Goal: Task Accomplishment & Management: Manage account settings

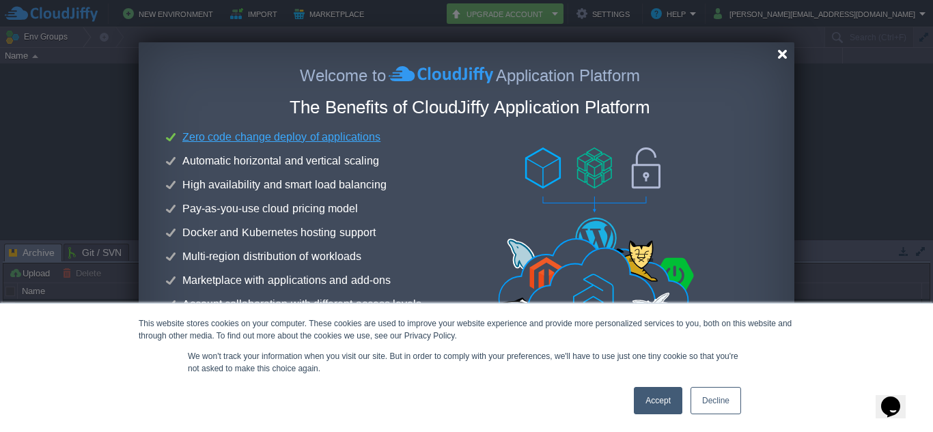
click at [781, 54] on div at bounding box center [782, 54] width 10 height 10
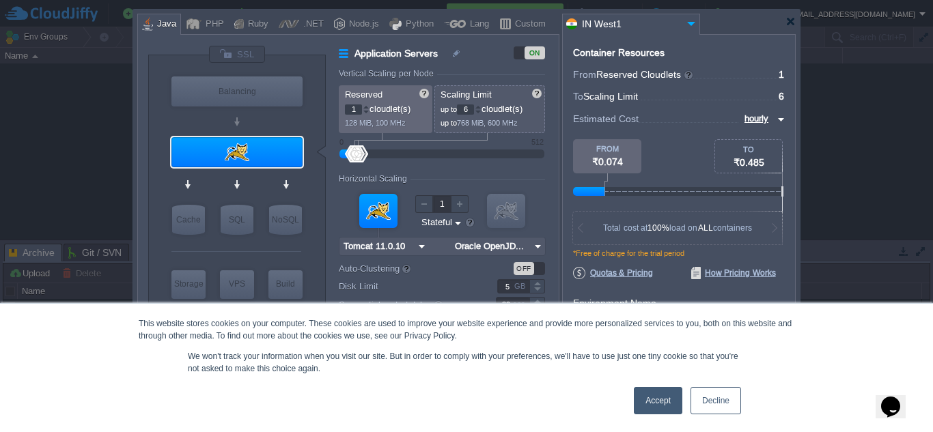
click at [654, 408] on link "Accept" at bounding box center [658, 400] width 48 height 27
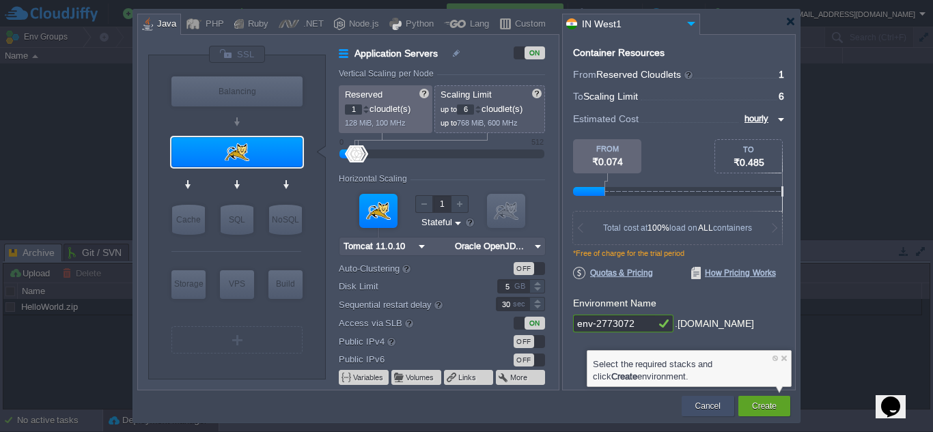
click at [710, 406] on button "Cancel" at bounding box center [707, 407] width 25 height 14
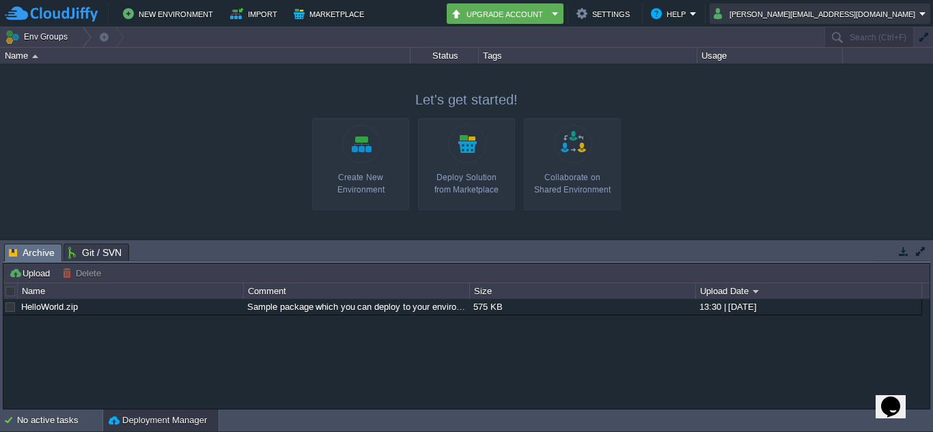
click at [840, 12] on button "[PERSON_NAME][EMAIL_ADDRESS][DOMAIN_NAME]" at bounding box center [817, 13] width 206 height 16
click at [790, 124] on div at bounding box center [466, 152] width 933 height 176
click at [697, 6] on em "Help" at bounding box center [674, 13] width 46 height 16
click at [634, 13] on button "Settings" at bounding box center [604, 13] width 57 height 16
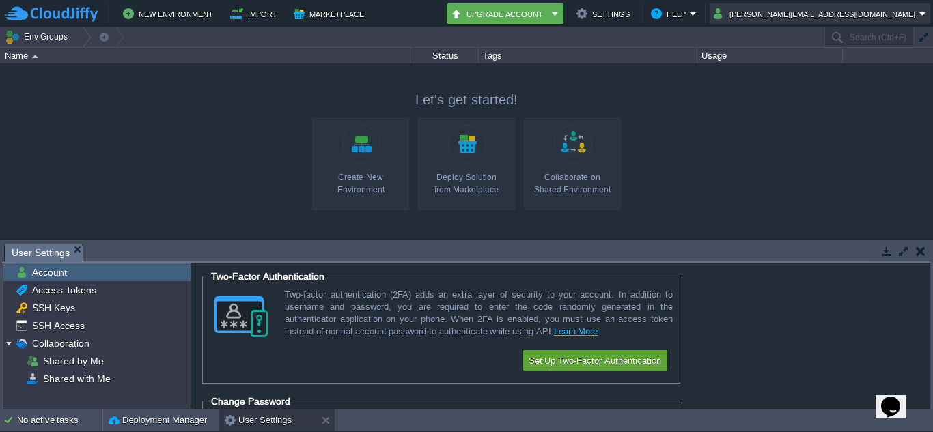
click at [801, 8] on button "[PERSON_NAME][EMAIL_ADDRESS][DOMAIN_NAME]" at bounding box center [817, 13] width 206 height 16
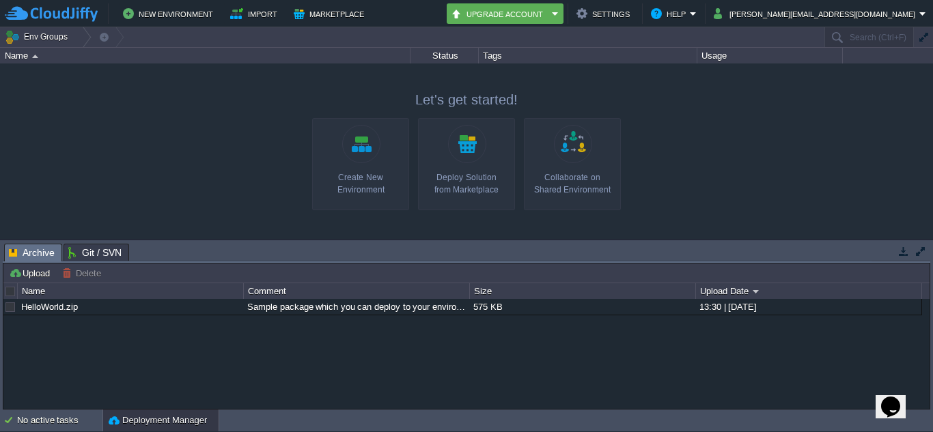
click at [901, 251] on button "button" at bounding box center [904, 251] width 12 height 12
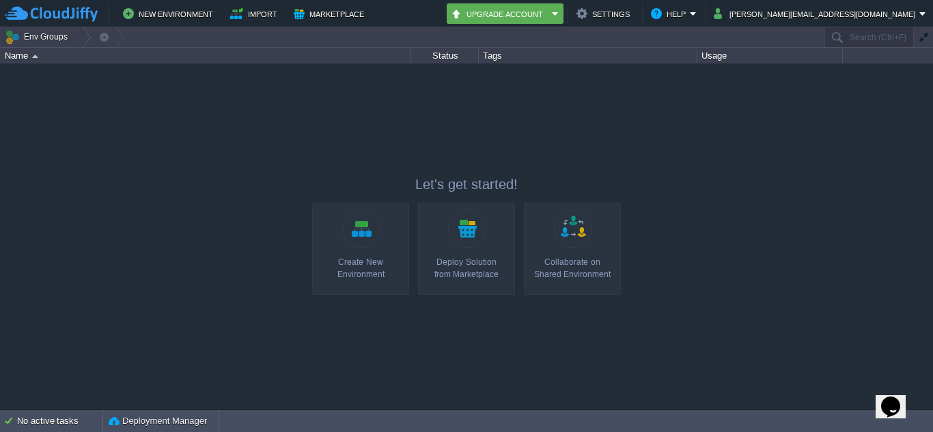
click at [564, 253] on link "Collaborate on Shared Environment" at bounding box center [572, 249] width 97 height 92
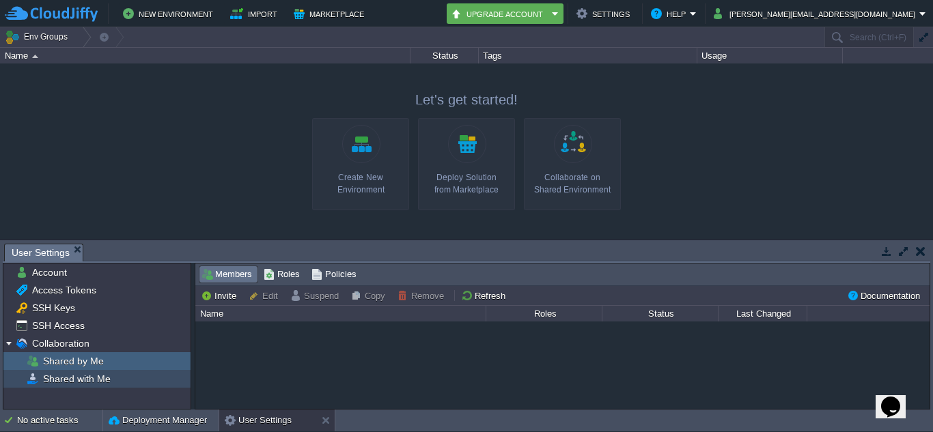
click at [74, 378] on span "Shared with Me" at bounding box center [76, 379] width 72 height 12
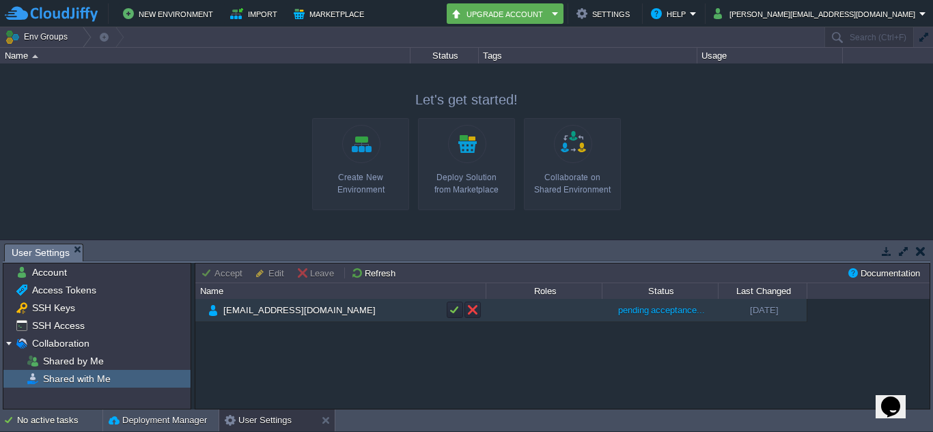
click at [598, 316] on td at bounding box center [544, 310] width 116 height 23
click at [449, 312] on button "button" at bounding box center [455, 310] width 12 height 12
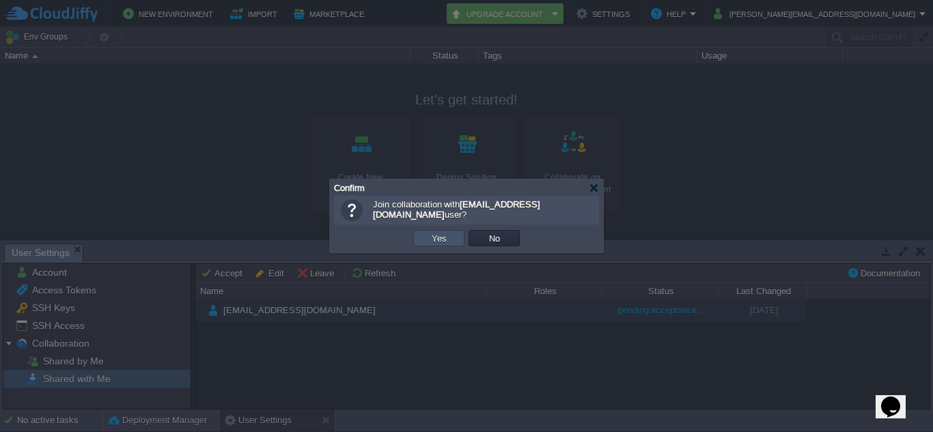
click at [441, 240] on button "Yes" at bounding box center [439, 238] width 23 height 12
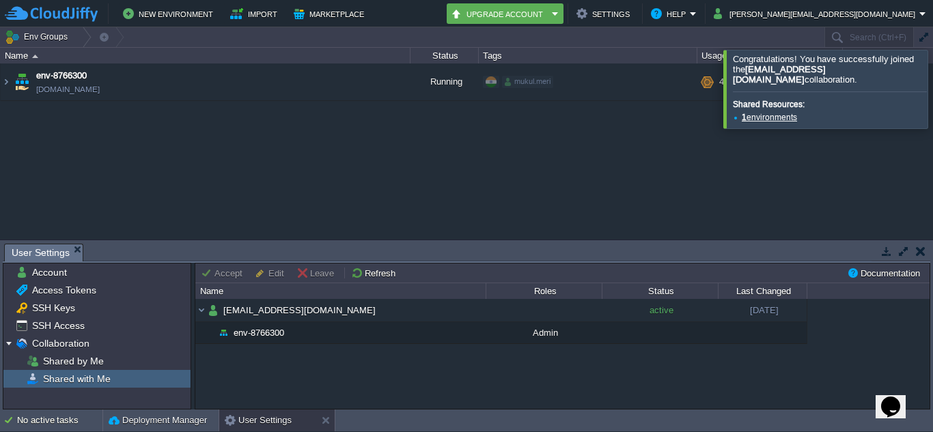
click at [884, 251] on button "button" at bounding box center [886, 251] width 12 height 12
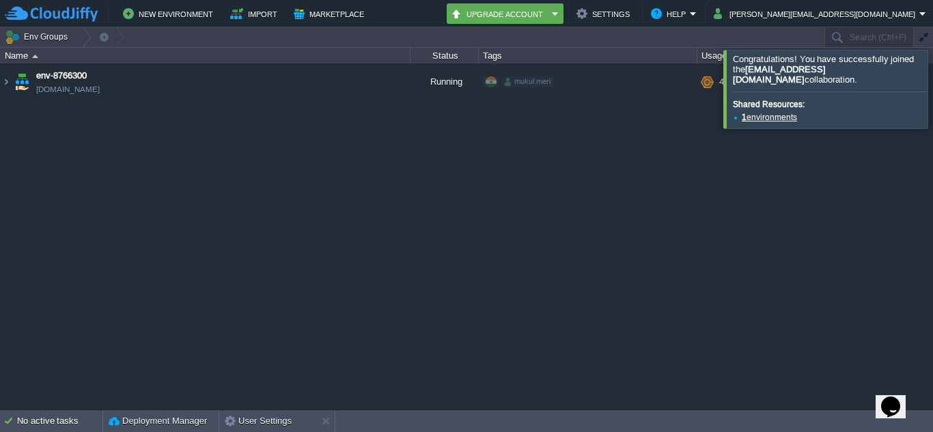
click at [623, 179] on div "env-8766300 env-8766300.cloudjiffy.net Running mukul.meri + Add to Env Group RA…" at bounding box center [466, 237] width 933 height 346
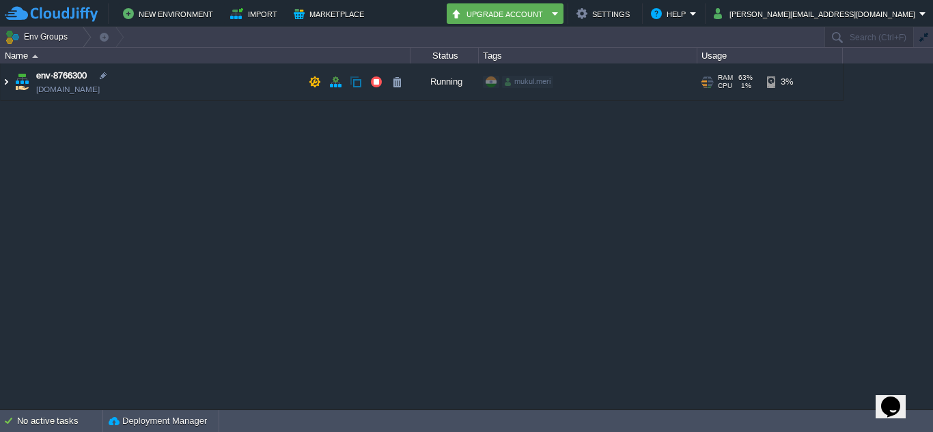
click at [7, 79] on img at bounding box center [6, 82] width 11 height 37
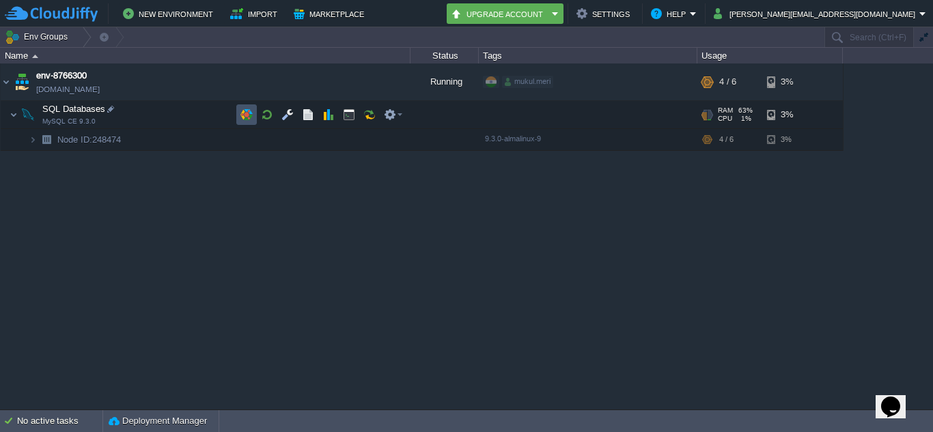
click at [250, 115] on button "button" at bounding box center [246, 115] width 12 height 12
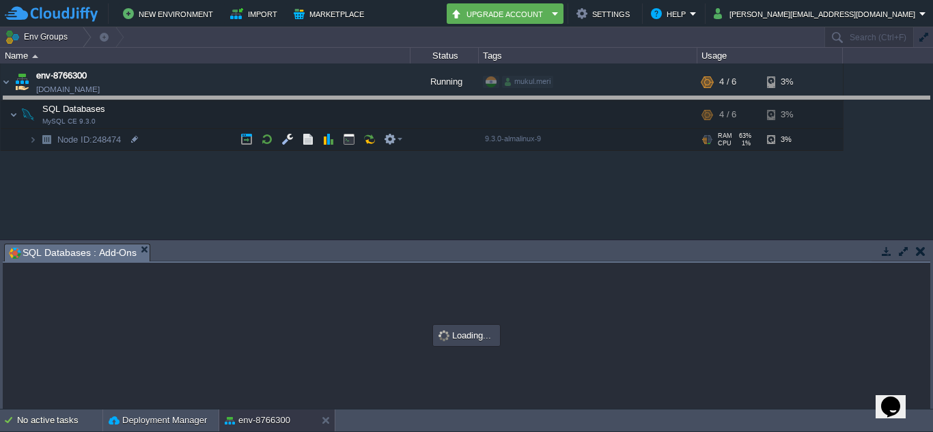
drag, startPoint x: 470, startPoint y: 253, endPoint x: 441, endPoint y: 97, distance: 159.0
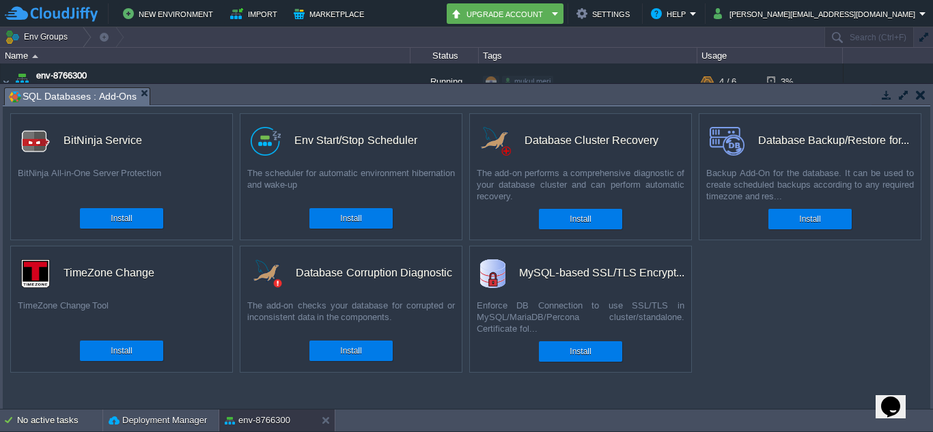
click at [922, 97] on button "button" at bounding box center [921, 95] width 10 height 12
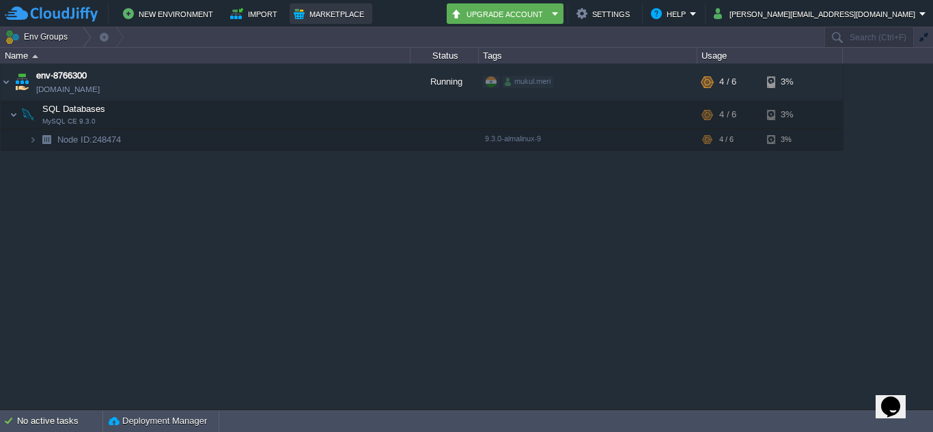
click at [294, 14] on button "Marketplace" at bounding box center [331, 13] width 74 height 16
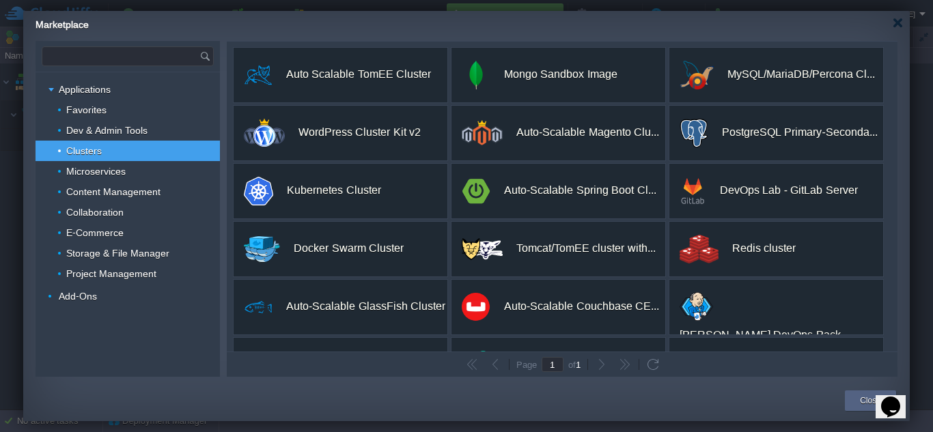
click at [154, 59] on input "text" at bounding box center [120, 56] width 157 height 18
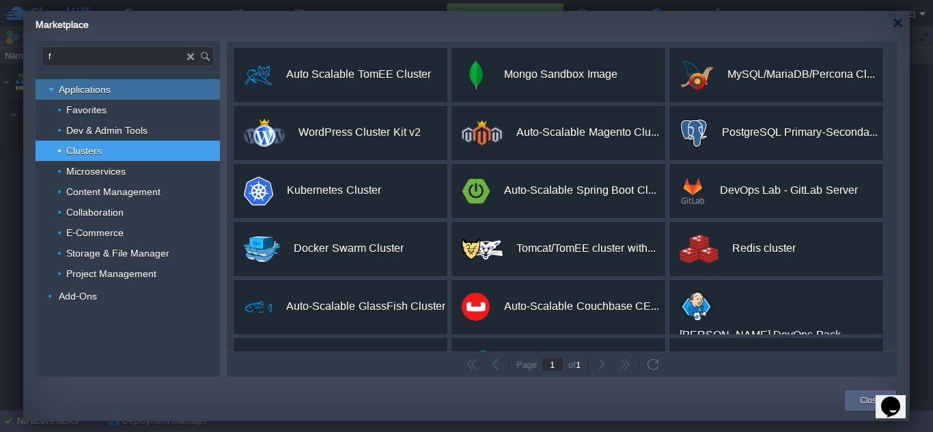
click at [79, 88] on span "Applications" at bounding box center [84, 89] width 55 height 12
type input "Type application or add-on name"
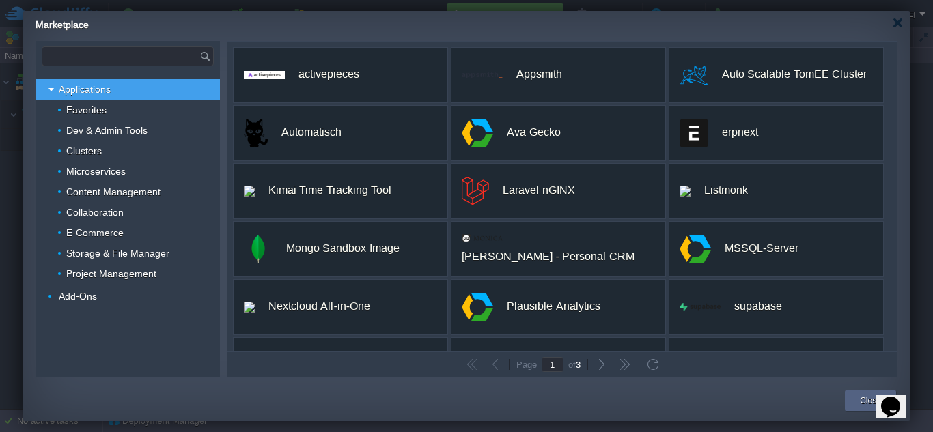
click at [99, 51] on input "text" at bounding box center [120, 56] width 157 height 18
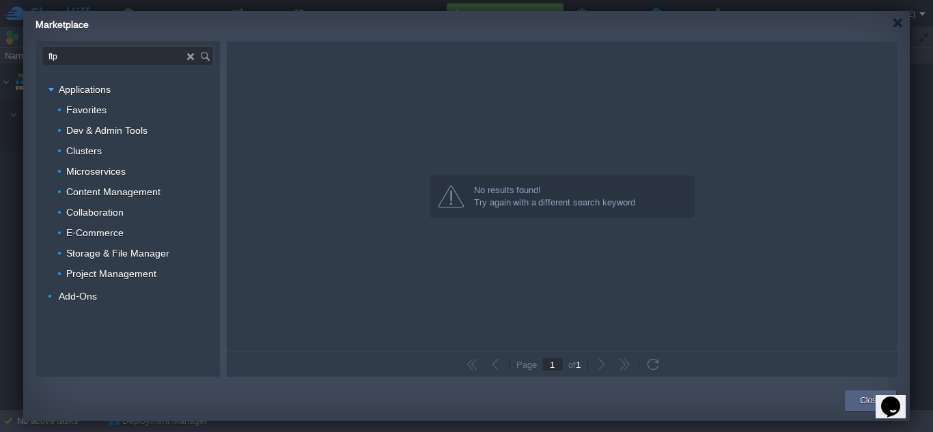
click at [96, 61] on input "ftp" at bounding box center [114, 56] width 145 height 18
type input "f"
click at [105, 260] on div "Storage & File Manager" at bounding box center [128, 253] width 184 height 20
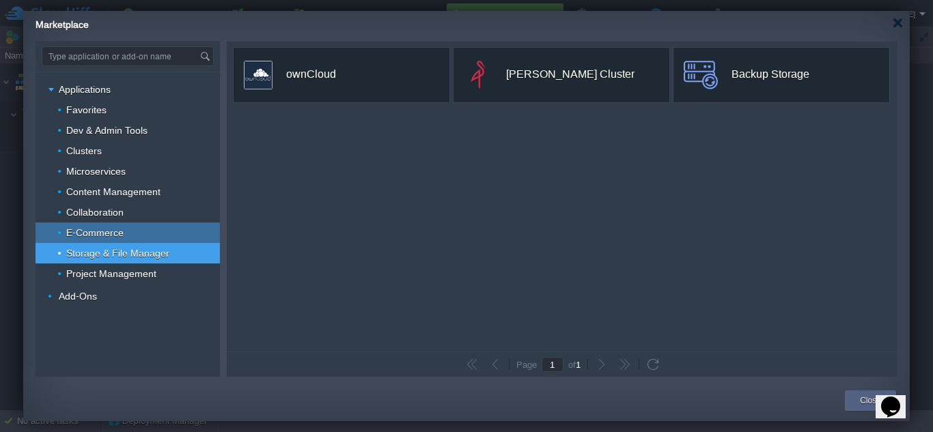
click at [89, 238] on span "E-Commerce" at bounding box center [95, 233] width 61 height 12
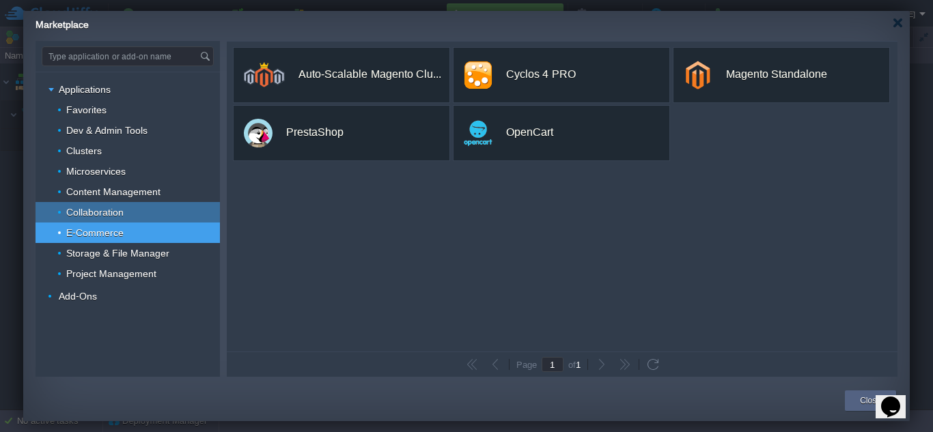
click at [89, 209] on span "Collaboration" at bounding box center [95, 212] width 61 height 12
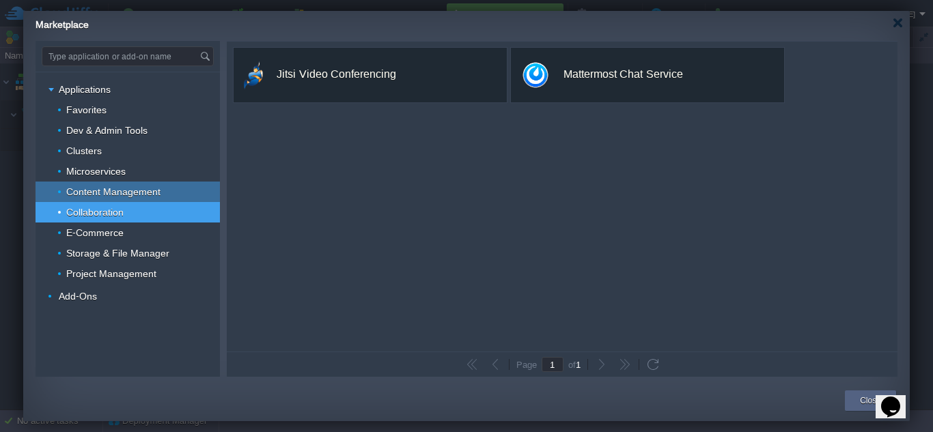
click at [89, 188] on span "Content Management" at bounding box center [114, 192] width 98 height 12
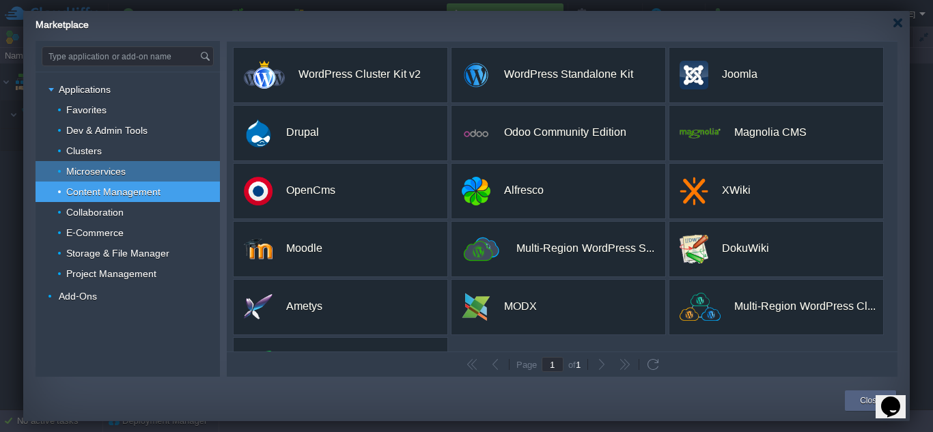
click at [85, 173] on span "Microservices" at bounding box center [96, 171] width 63 height 12
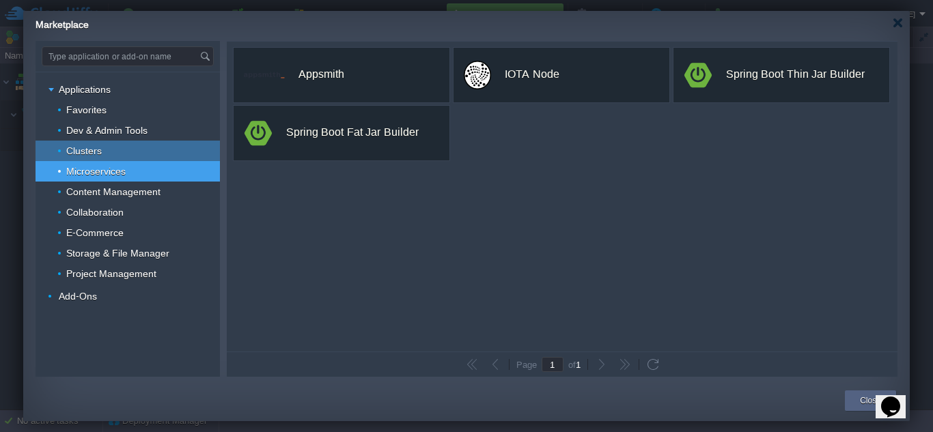
click at [74, 145] on span "Clusters" at bounding box center [84, 151] width 39 height 12
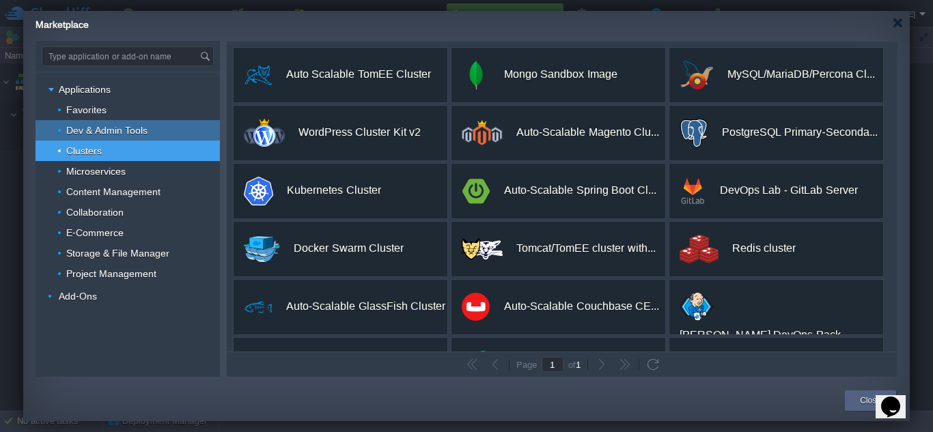
click at [74, 129] on span "Dev & Admin Tools" at bounding box center [107, 130] width 85 height 12
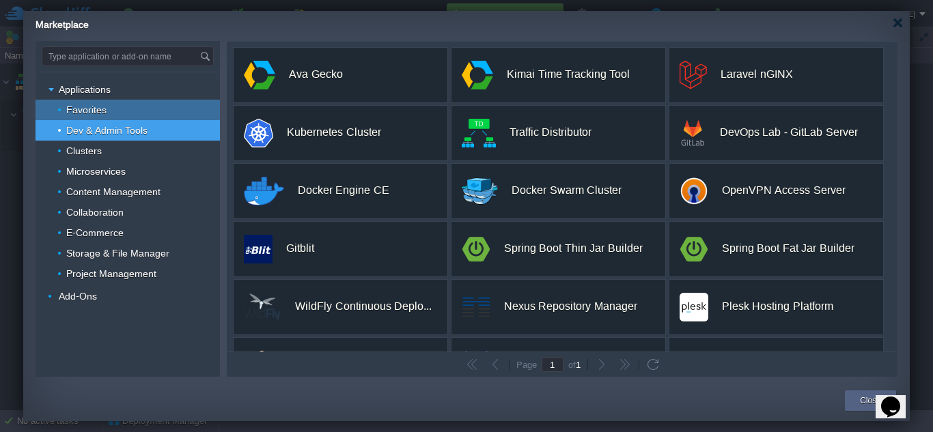
click at [124, 102] on div "Favorites" at bounding box center [128, 110] width 184 height 20
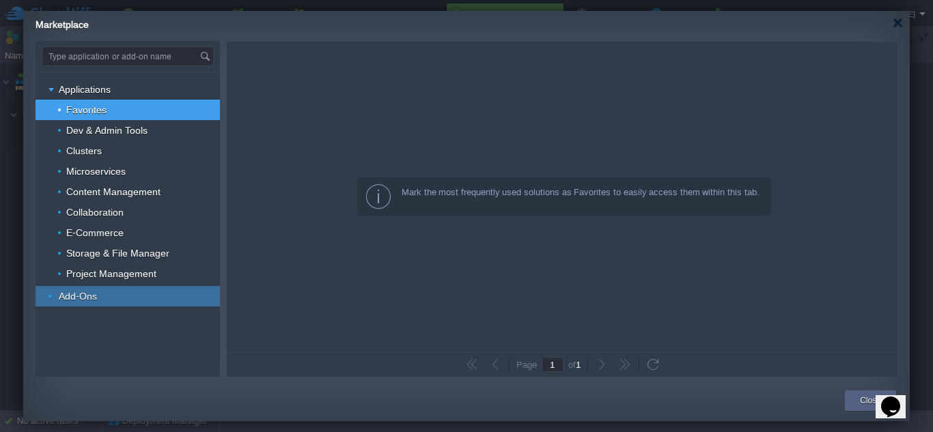
click at [64, 305] on div "Add-Ons" at bounding box center [128, 296] width 184 height 20
type input "Type application or add-on name"
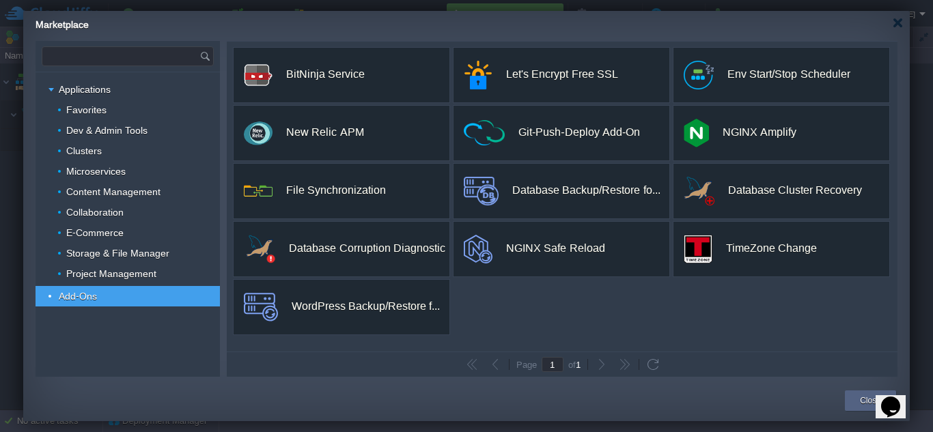
click at [83, 50] on input "text" at bounding box center [120, 56] width 157 height 18
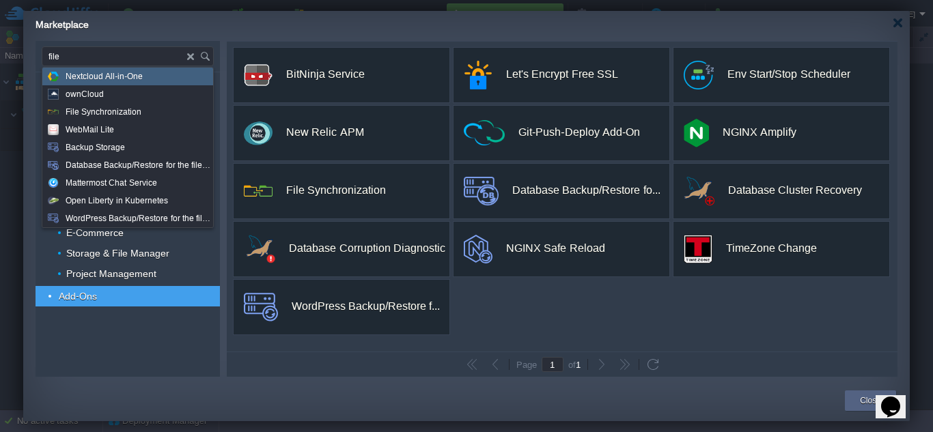
click at [194, 53] on img at bounding box center [193, 56] width 12 height 18
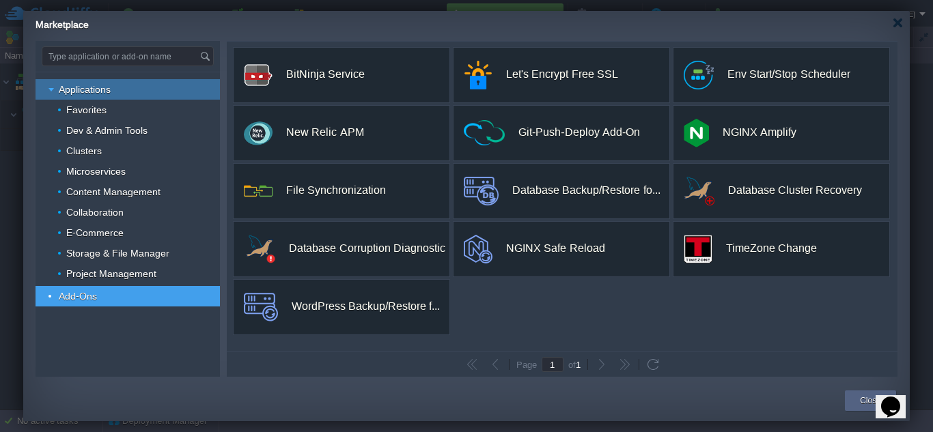
click at [87, 87] on span "Applications" at bounding box center [84, 89] width 55 height 12
type input "Type application or add-on name"
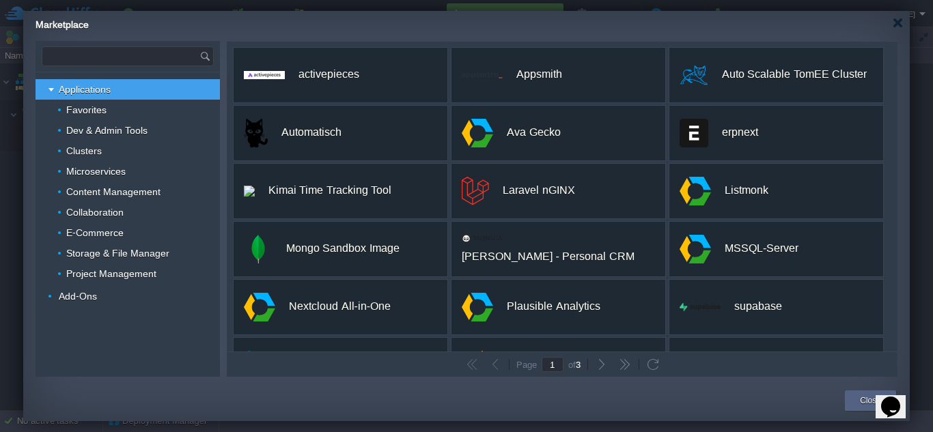
click at [85, 54] on input "text" at bounding box center [120, 56] width 157 height 18
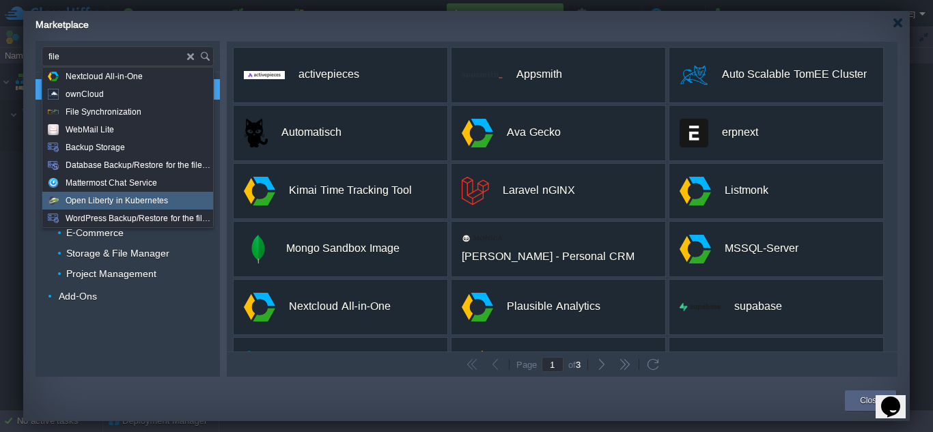
type input "file"
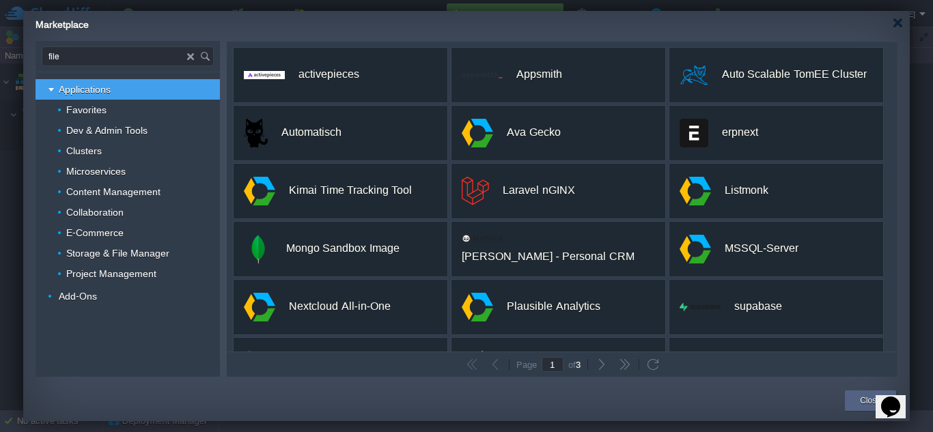
click at [303, 358] on td "Page 1 of 3" at bounding box center [562, 365] width 671 height 16
click at [897, 26] on div at bounding box center [898, 23] width 10 height 10
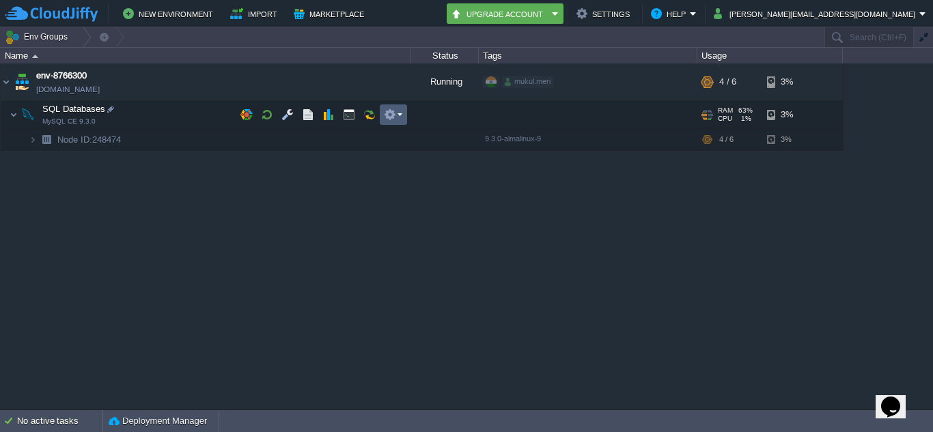
click at [392, 114] on button "button" at bounding box center [390, 115] width 12 height 12
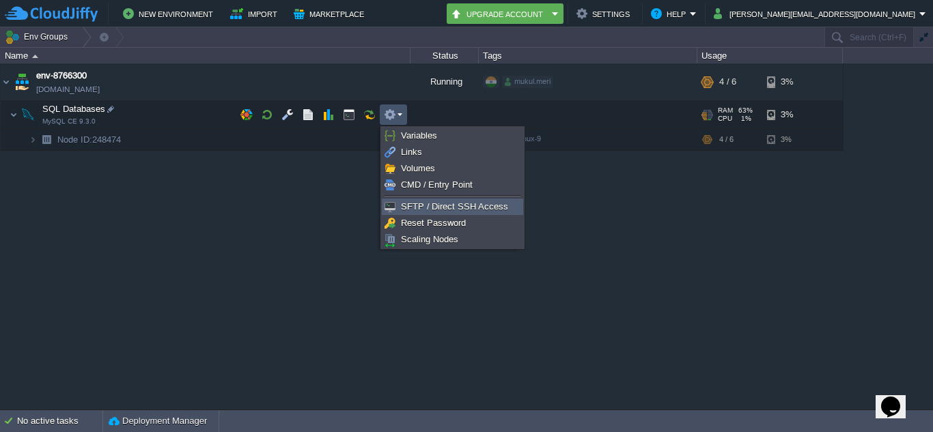
click at [430, 210] on span "SFTP / Direct SSH Access" at bounding box center [454, 206] width 107 height 10
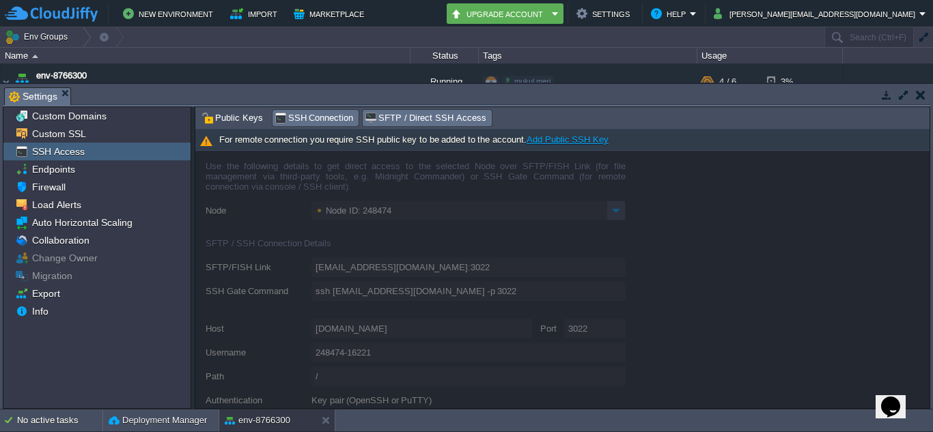
click at [311, 113] on span "SSH Connection" at bounding box center [314, 118] width 79 height 15
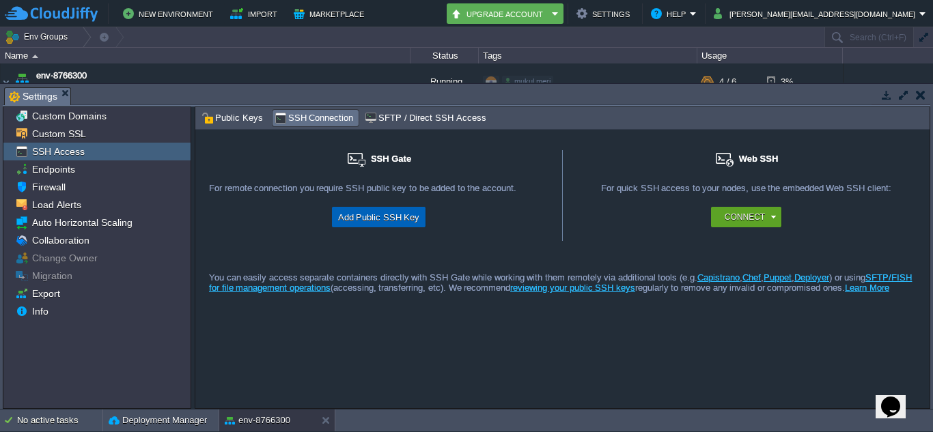
click at [377, 227] on td "Add Public SSH Key" at bounding box center [379, 217] width 94 height 20
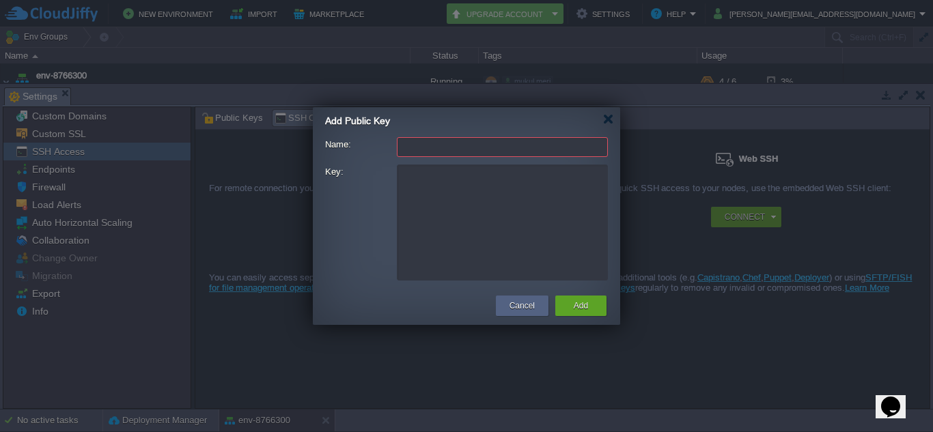
click at [465, 158] on div at bounding box center [466, 149] width 283 height 25
click at [611, 117] on div at bounding box center [608, 119] width 10 height 10
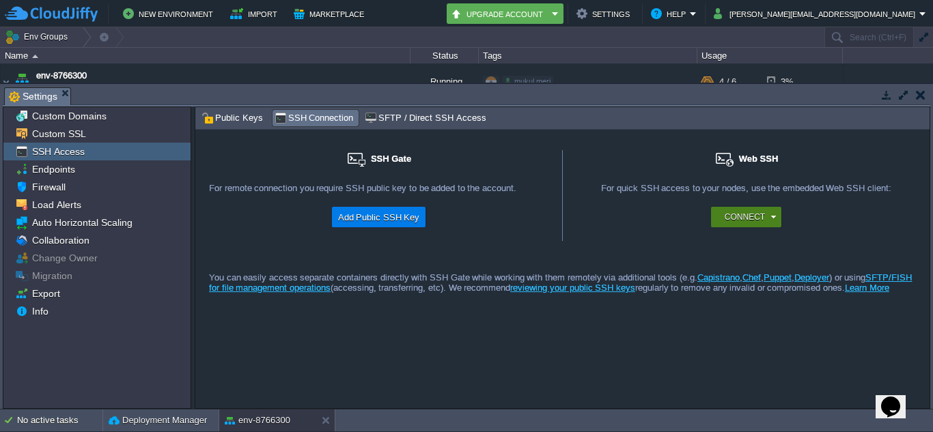
click at [746, 219] on button "Connect" at bounding box center [745, 217] width 40 height 14
click at [676, 212] on div "Connect" at bounding box center [745, 217] width 339 height 20
click at [382, 213] on button "Add Public SSH Key" at bounding box center [379, 217] width 90 height 16
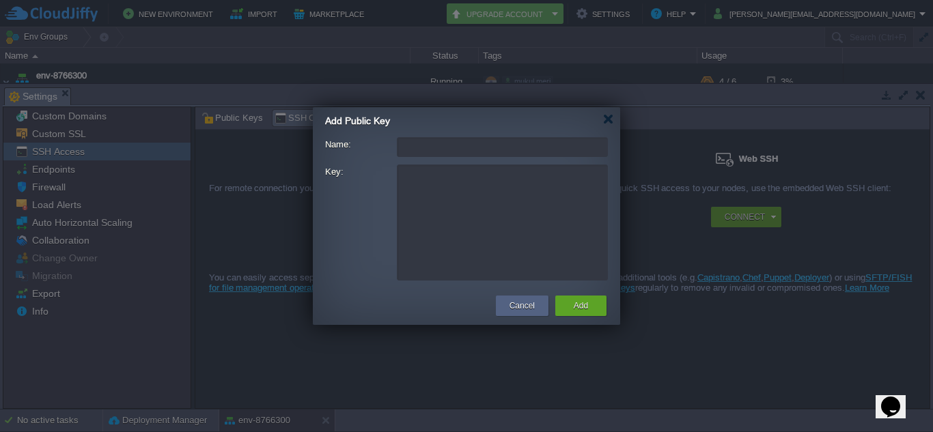
click at [441, 142] on input "Name:" at bounding box center [502, 147] width 211 height 20
click at [607, 120] on div at bounding box center [608, 119] width 10 height 10
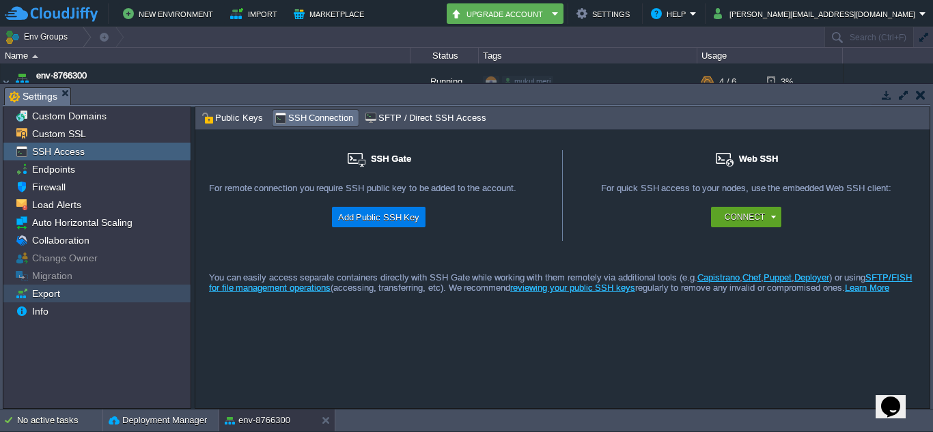
click at [40, 289] on span "Export" at bounding box center [45, 294] width 33 height 12
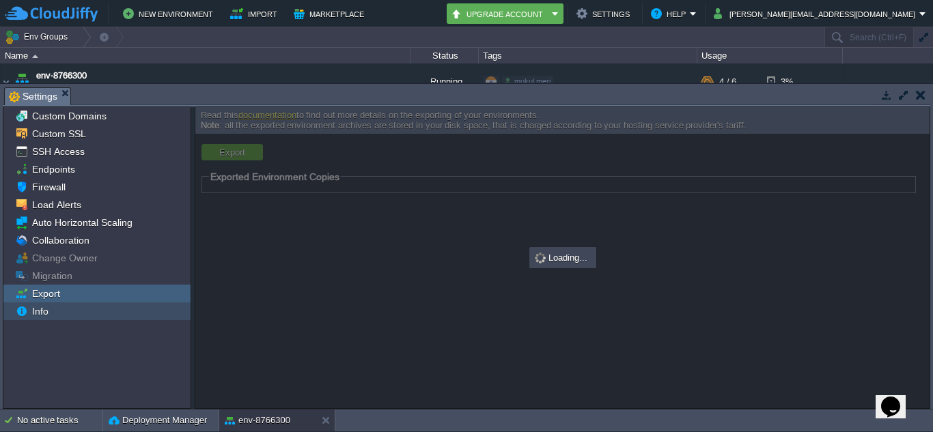
click at [40, 307] on span "Info" at bounding box center [39, 311] width 21 height 12
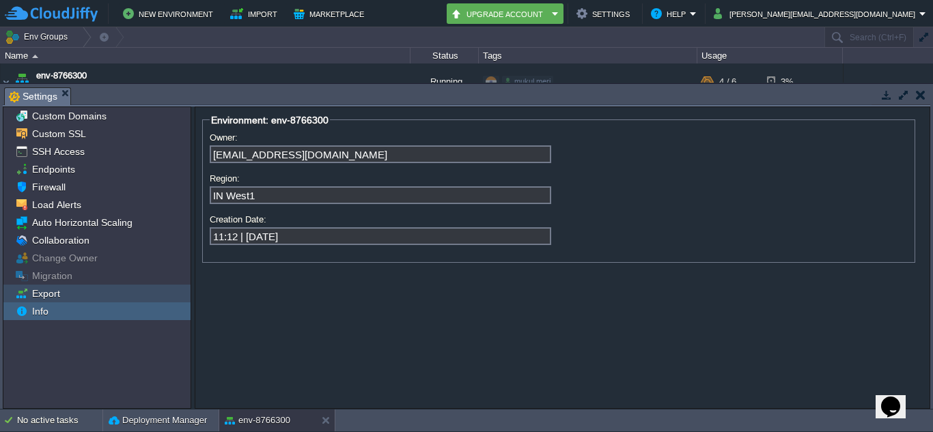
click at [40, 296] on span "Export" at bounding box center [45, 294] width 33 height 12
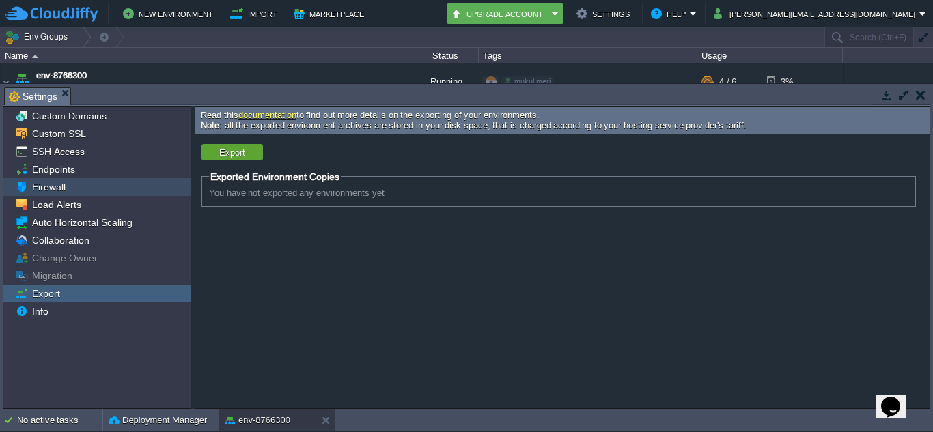
click at [44, 184] on span "Firewall" at bounding box center [48, 187] width 38 height 12
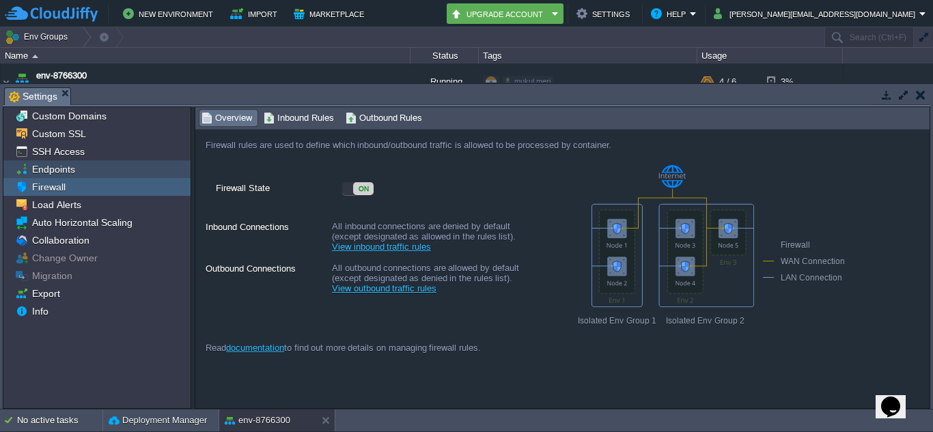
click at [44, 165] on span "Endpoints" at bounding box center [53, 169] width 48 height 12
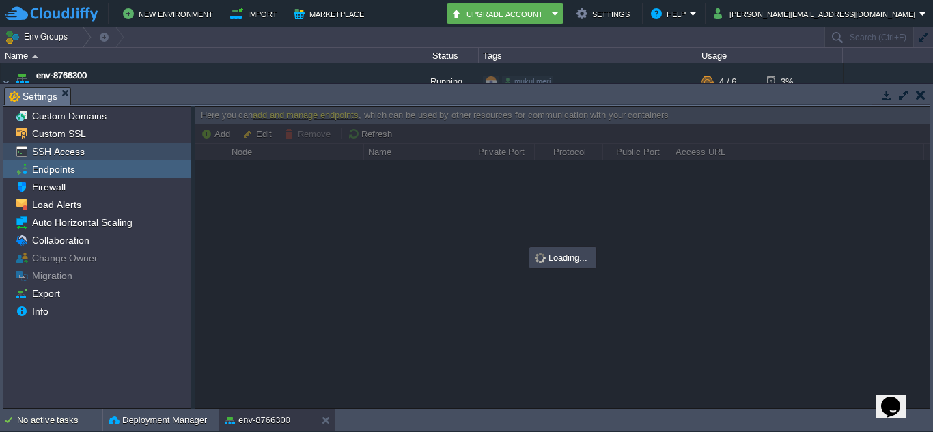
click at [49, 150] on span "SSH Access" at bounding box center [57, 151] width 57 height 12
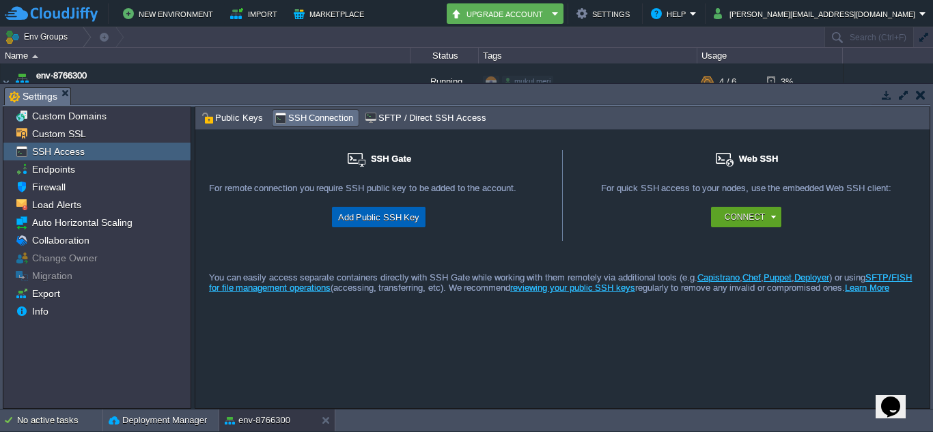
click at [399, 210] on button "Add Public SSH Key" at bounding box center [379, 217] width 90 height 16
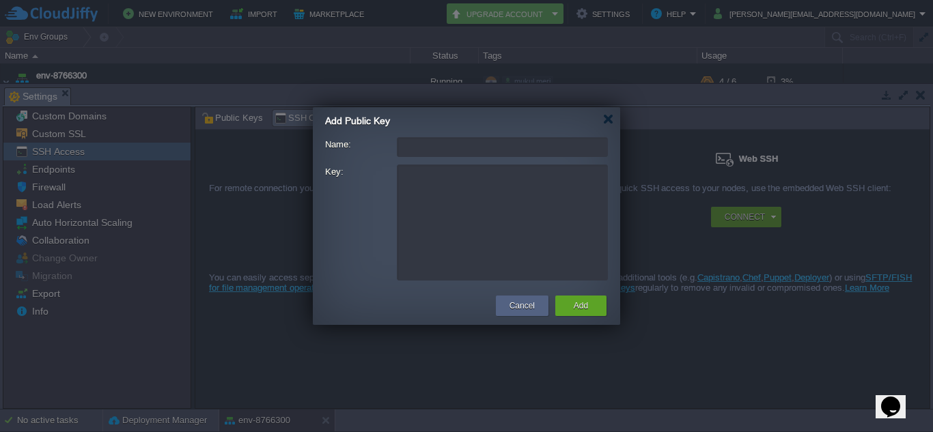
click at [451, 156] on input "Name:" at bounding box center [502, 147] width 211 height 20
type input "b"
click at [604, 125] on div "Add Public Key" at bounding box center [472, 119] width 295 height 24
click at [609, 118] on div at bounding box center [608, 119] width 10 height 10
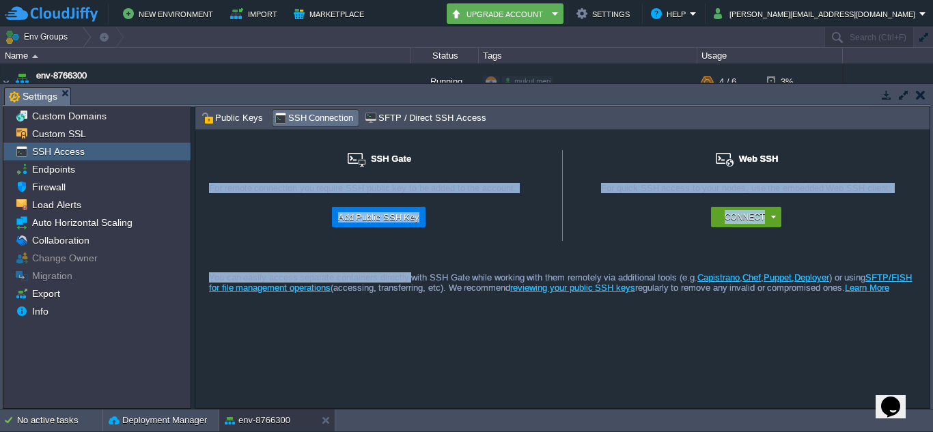
drag, startPoint x: 212, startPoint y: 143, endPoint x: 405, endPoint y: 246, distance: 218.2
click at [405, 246] on div "SSH Gate For remote connection you require SSH public key to be added to the ac…" at bounding box center [562, 269] width 734 height 279
click at [886, 95] on button "button" at bounding box center [886, 95] width 12 height 12
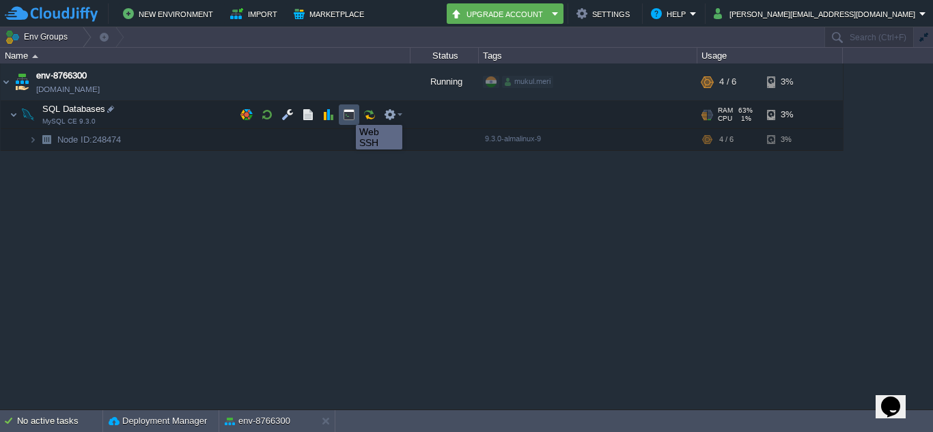
click at [346, 113] on button "button" at bounding box center [349, 115] width 12 height 12
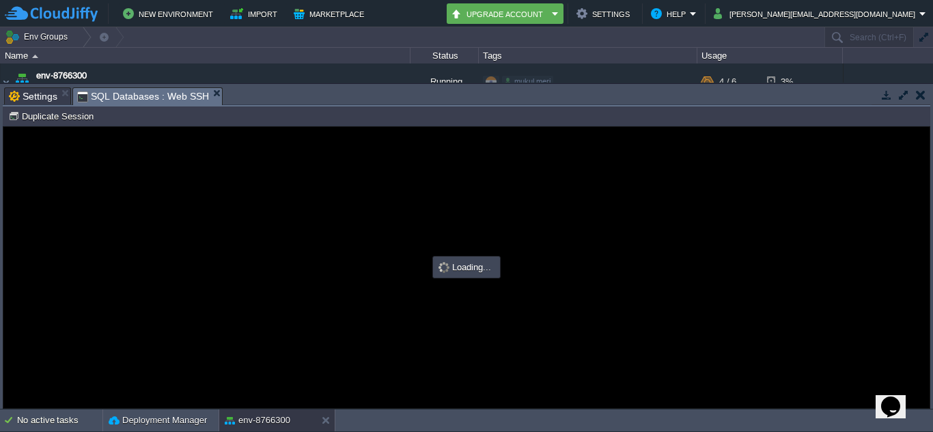
type input "#000000"
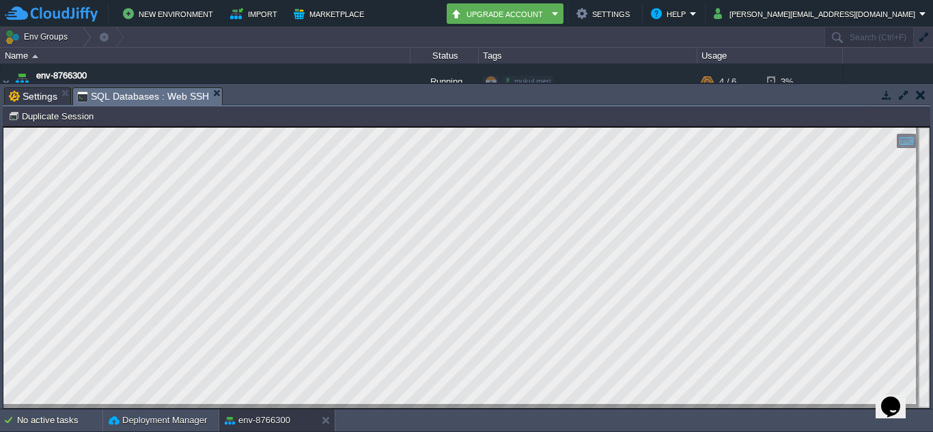
click at [917, 96] on button "button" at bounding box center [921, 95] width 10 height 12
